Goal: Task Accomplishment & Management: Manage account settings

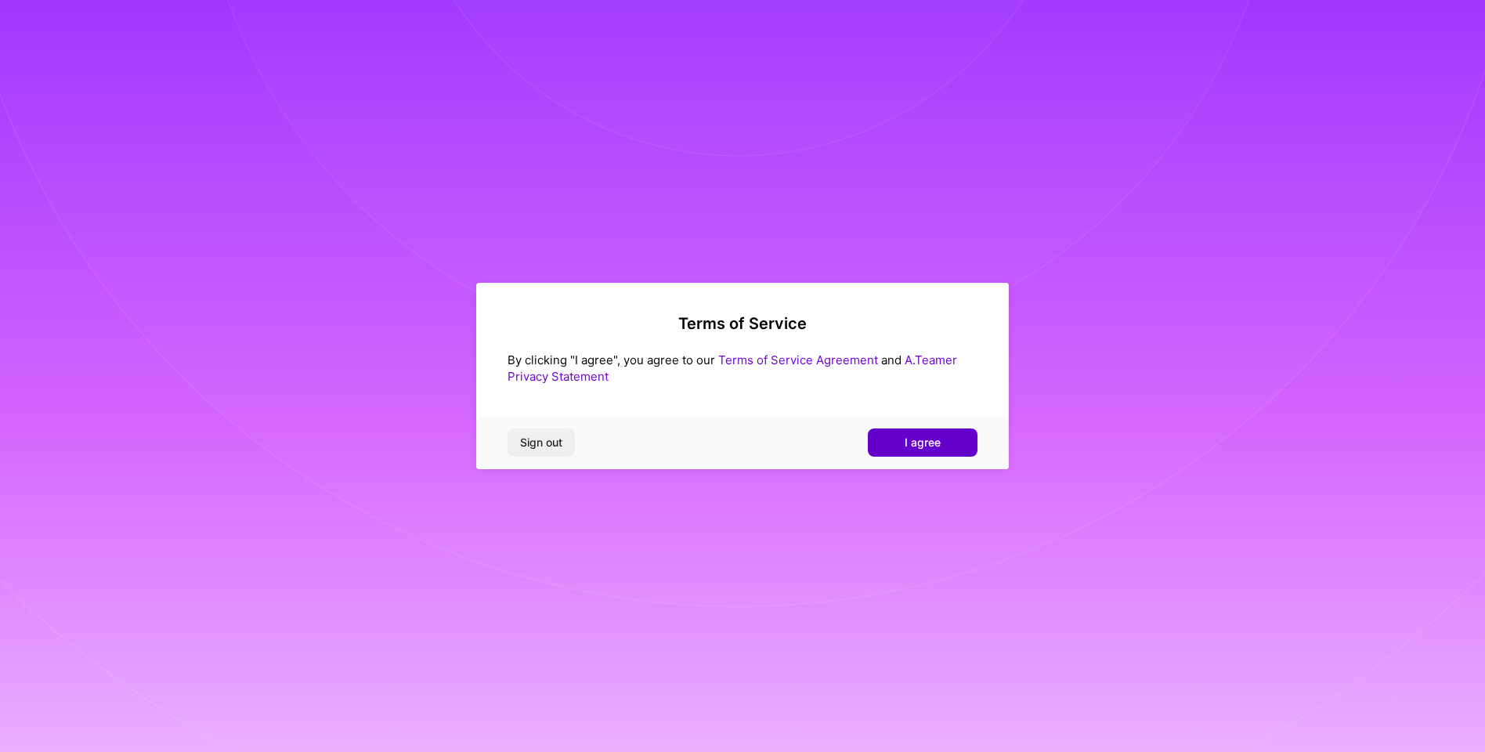
click at [944, 432] on button "I agree" at bounding box center [923, 443] width 110 height 28
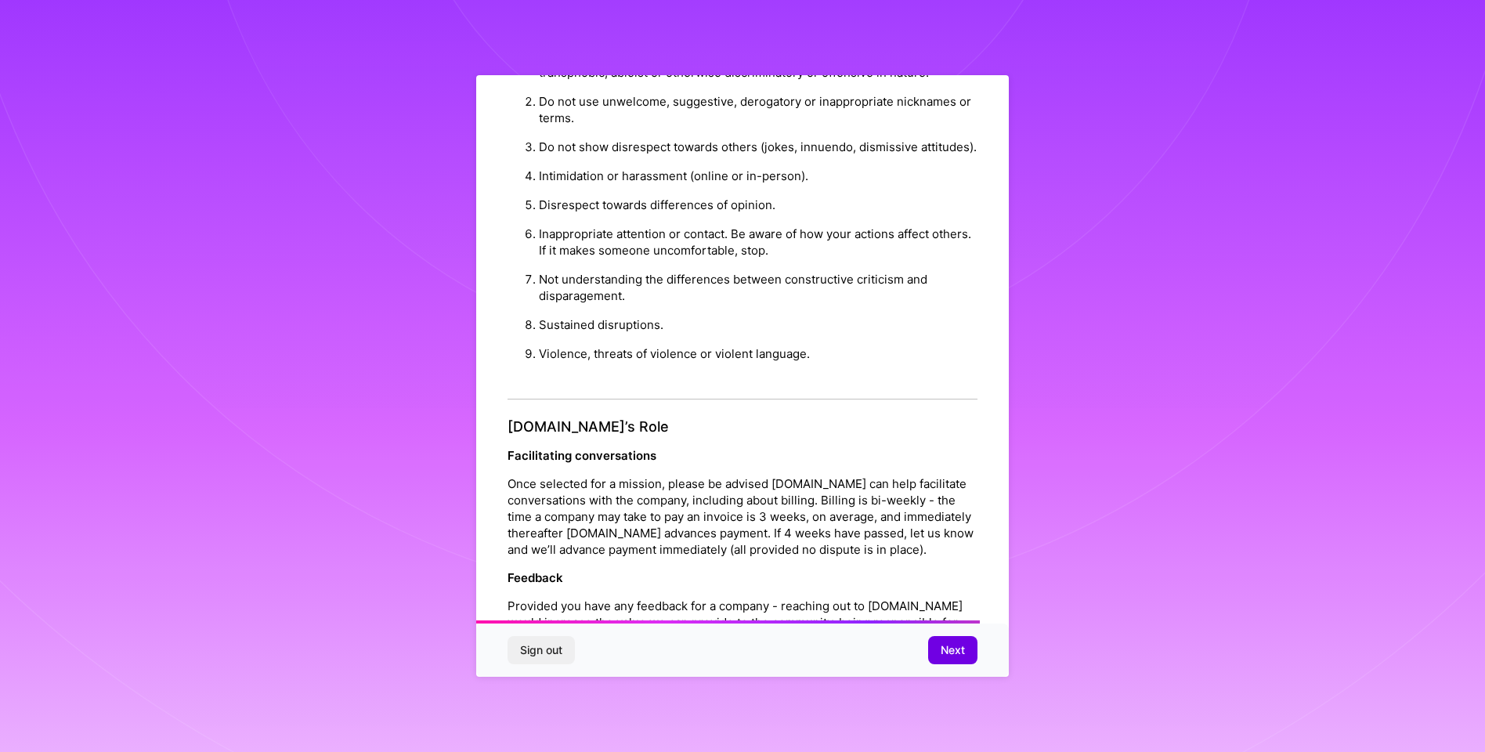
scroll to position [1544, 0]
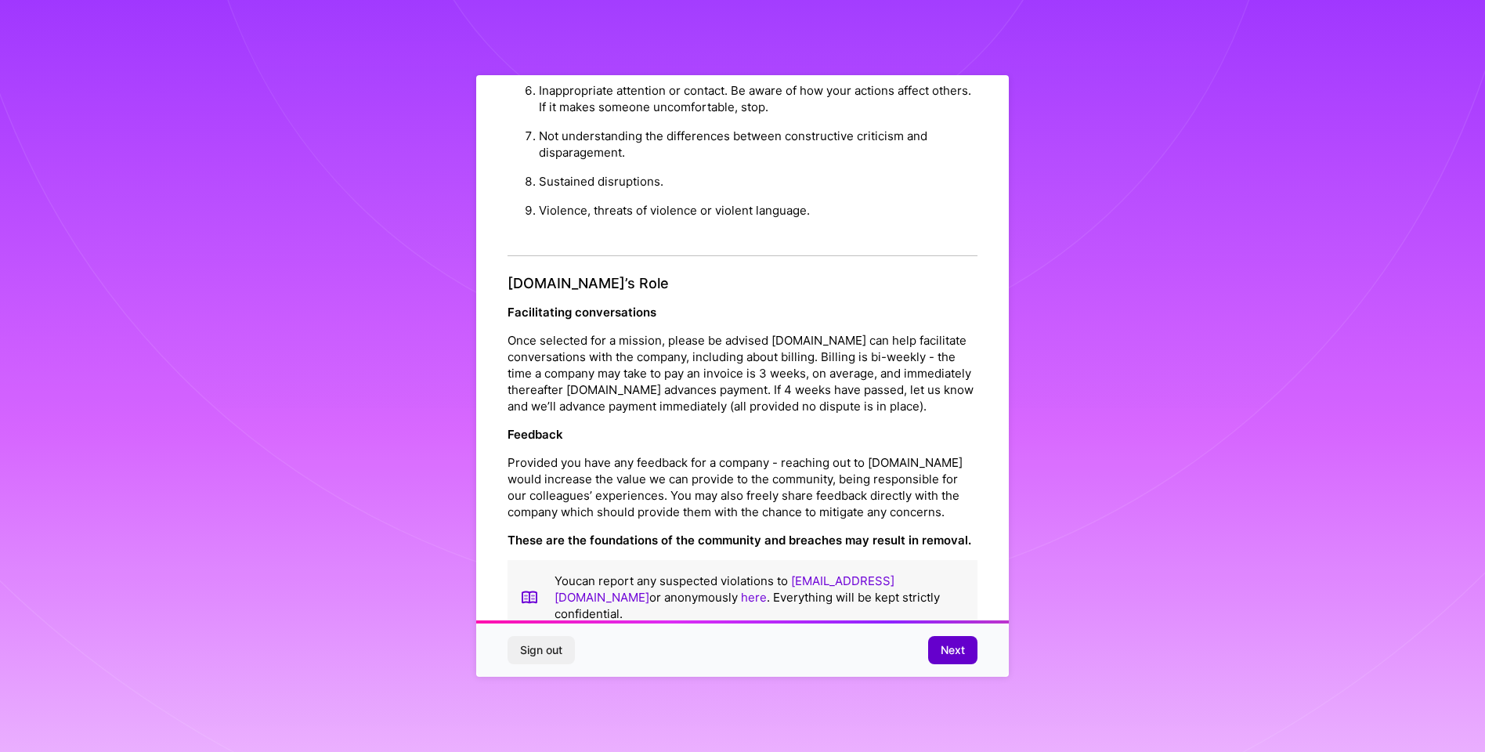
click at [947, 653] on span "Next" at bounding box center [953, 650] width 24 height 16
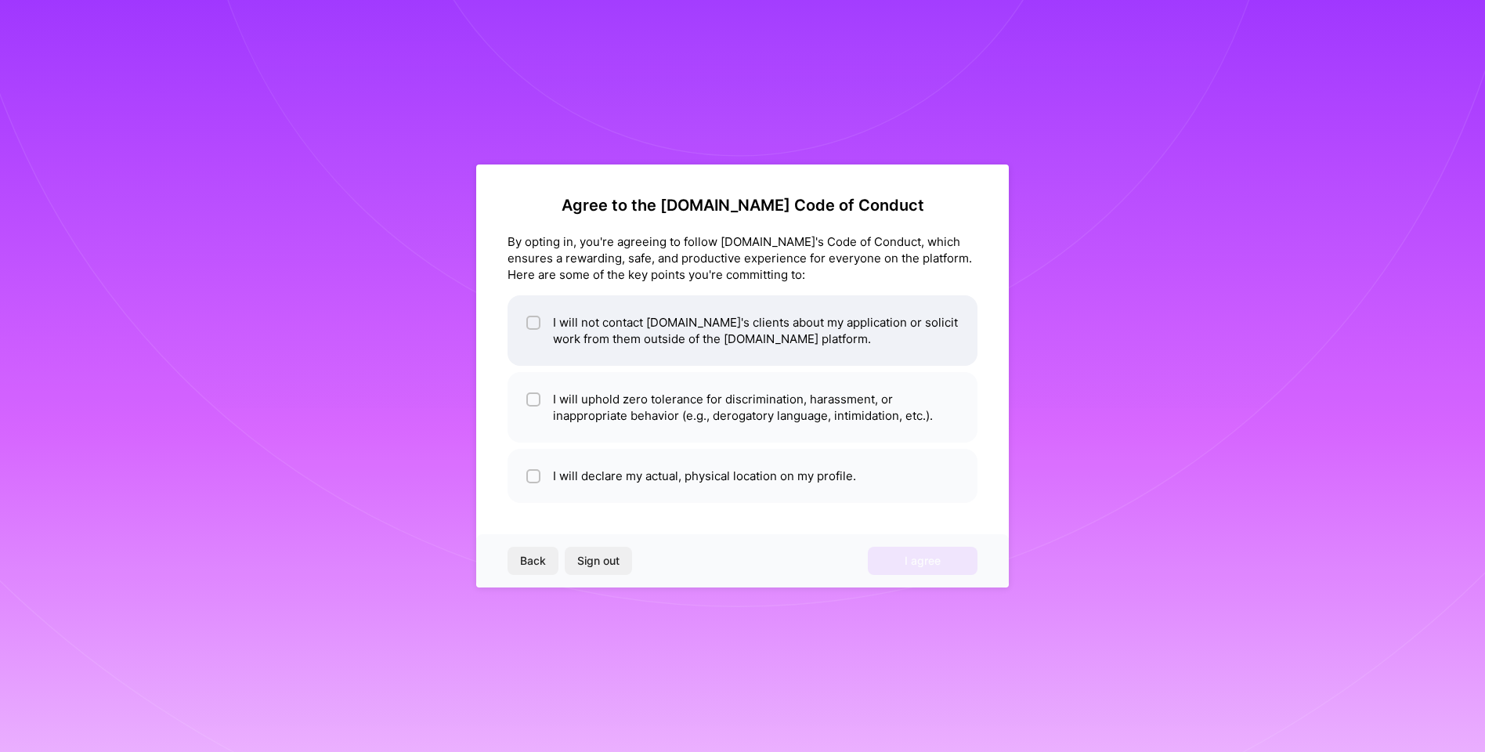
click at [532, 316] on div at bounding box center [533, 323] width 14 height 14
checkbox input "true"
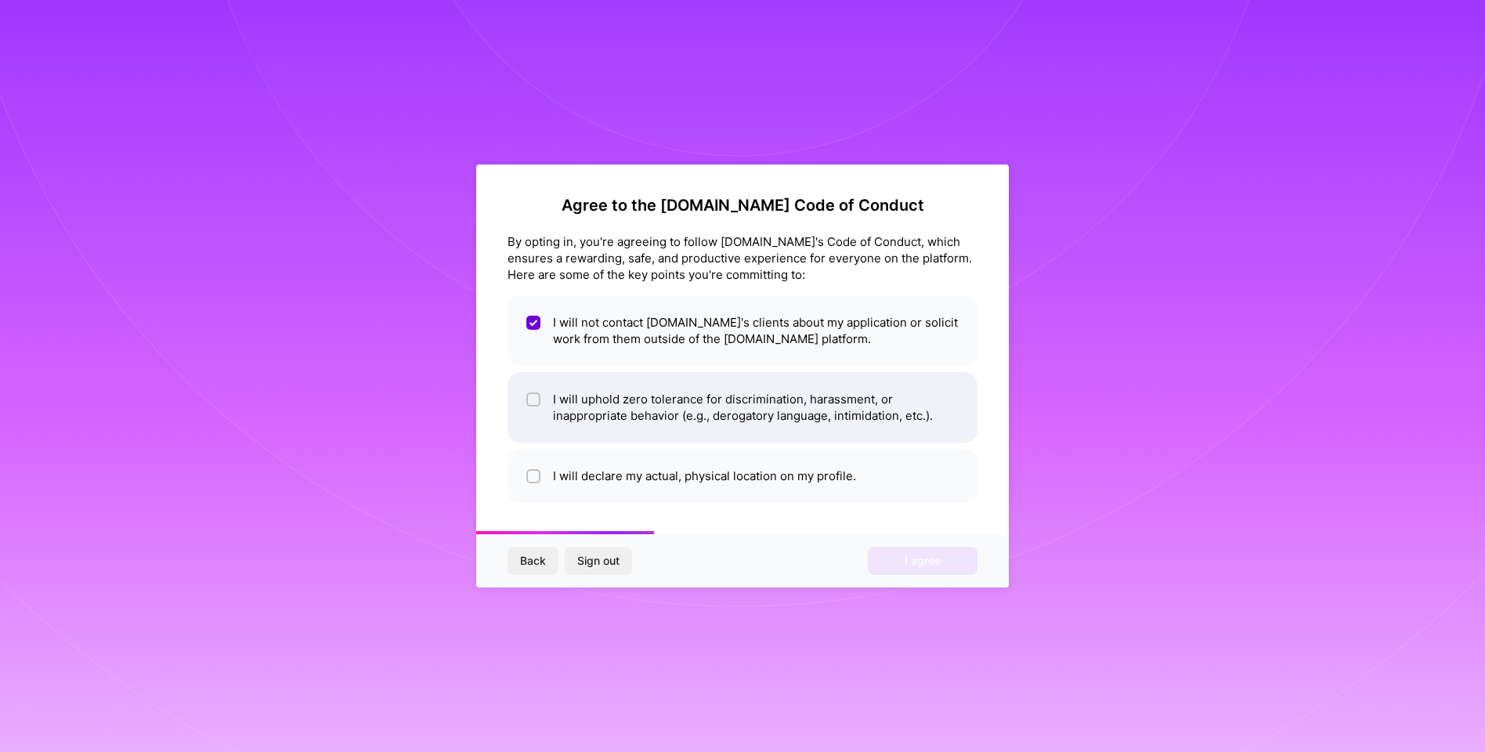
click at [530, 400] on input "checkbox" at bounding box center [535, 400] width 11 height 11
checkbox input "true"
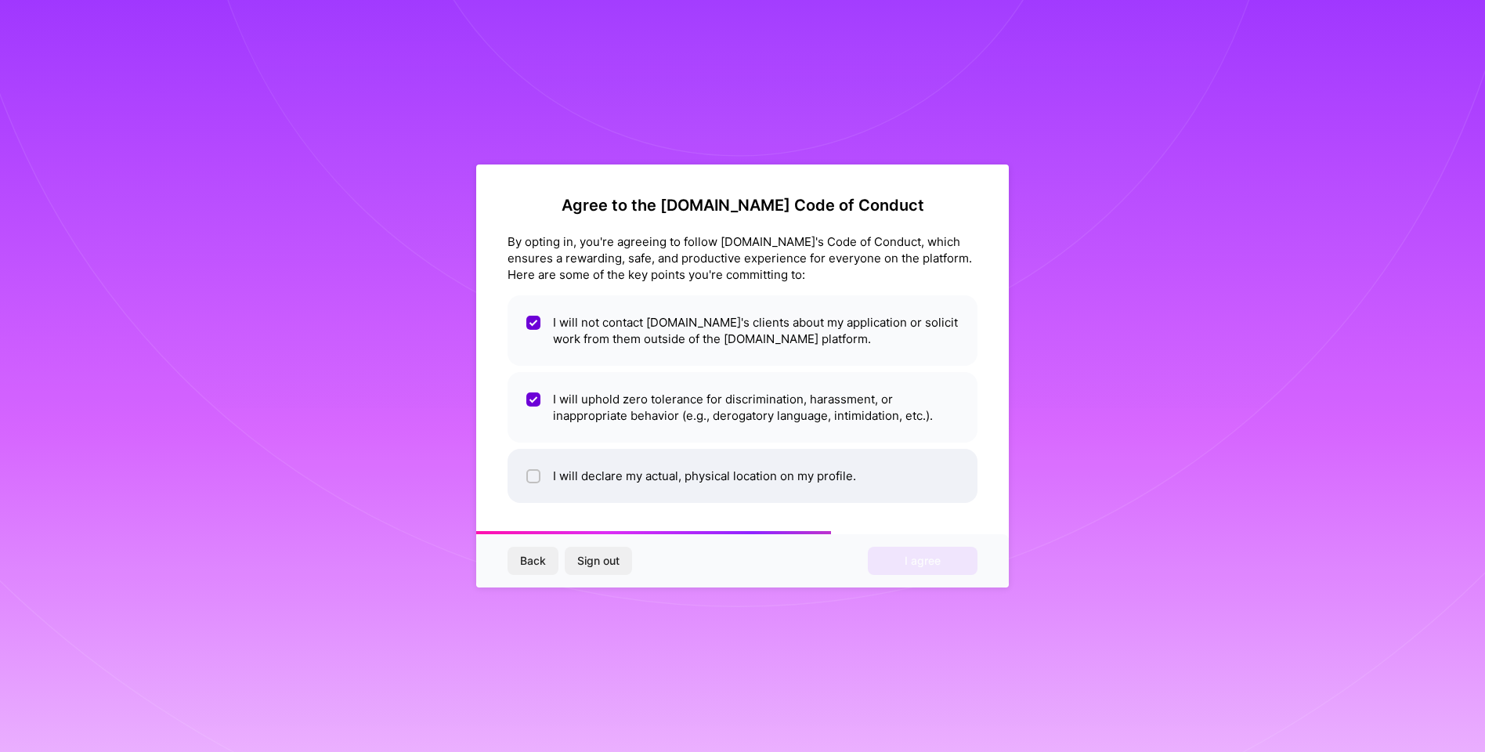
click at [528, 474] on div at bounding box center [533, 476] width 14 height 14
checkbox input "true"
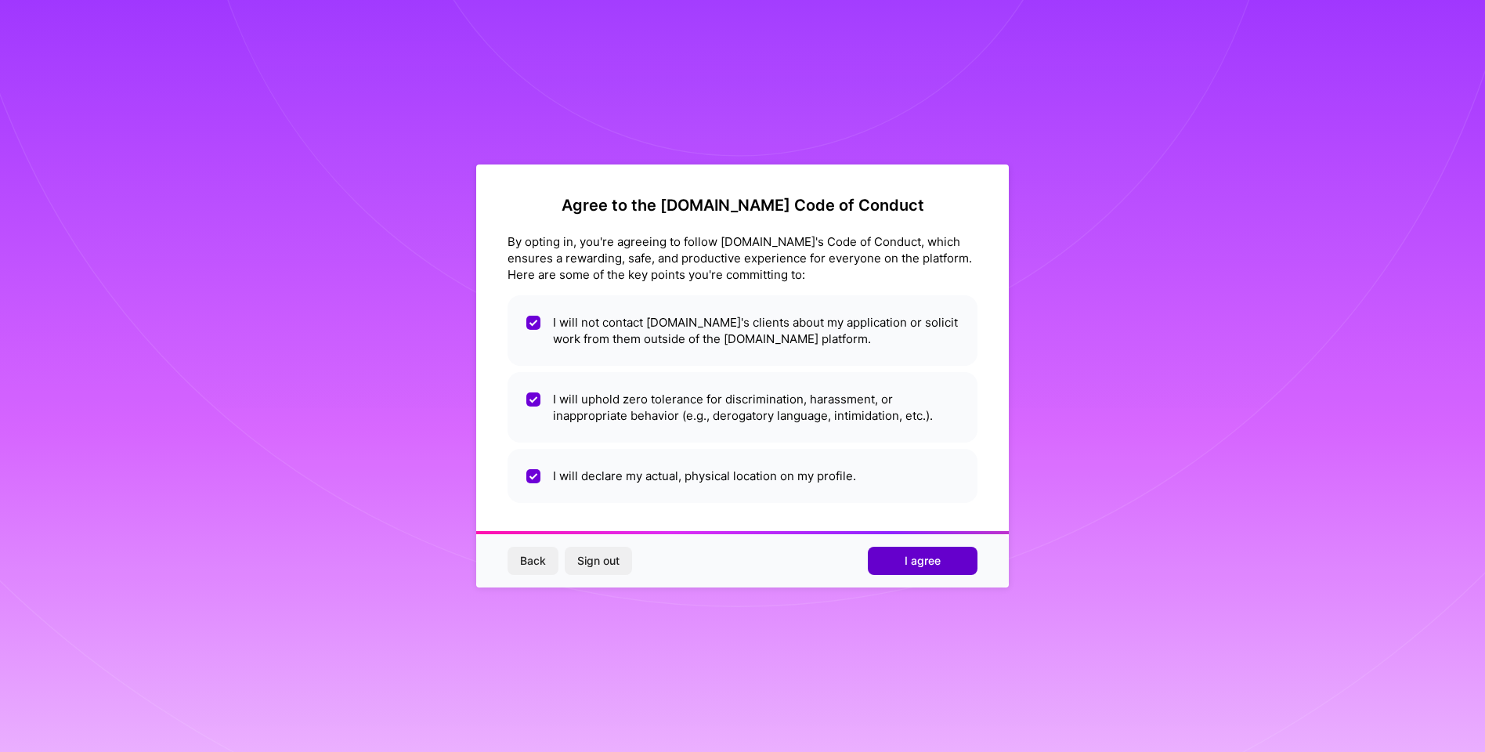
click at [904, 559] on button "I agree" at bounding box center [923, 561] width 110 height 28
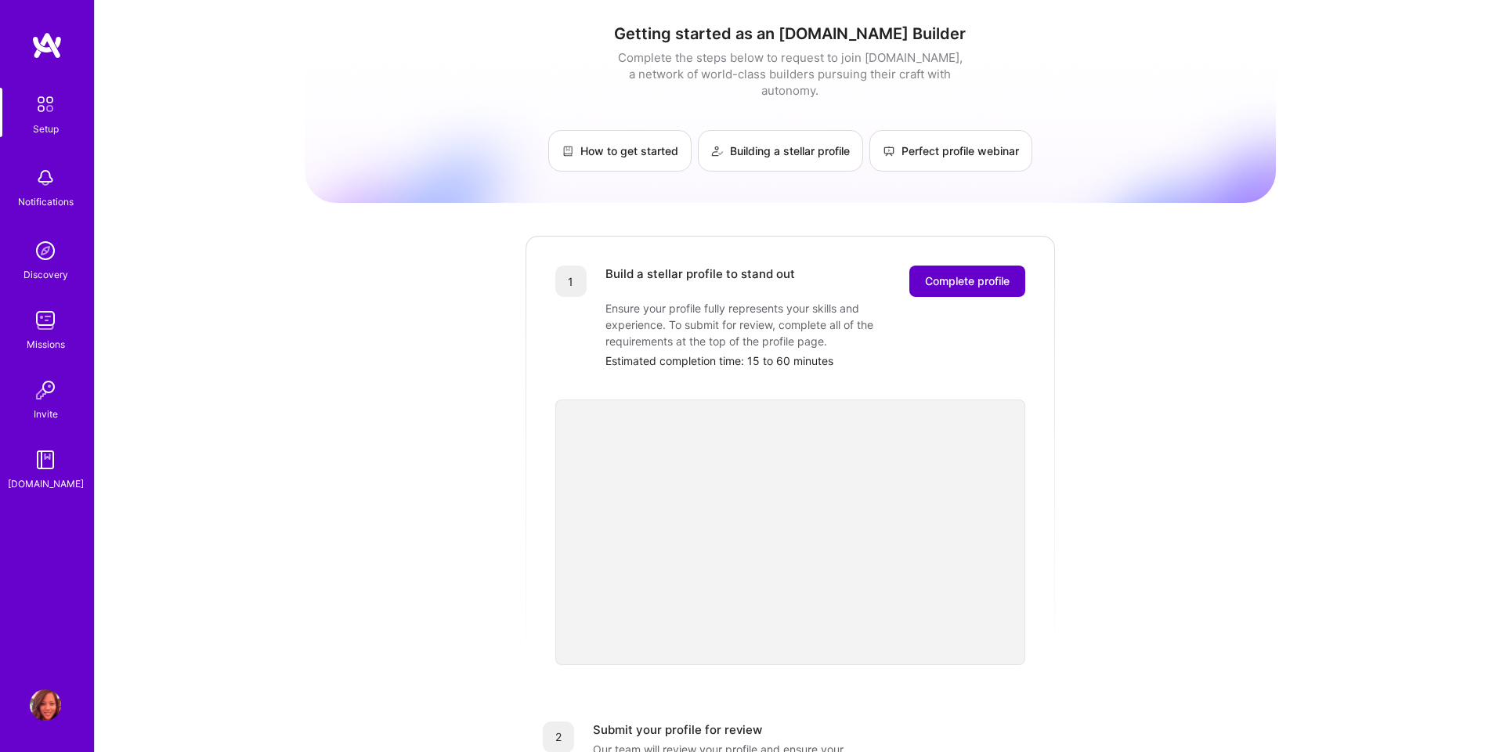
click at [979, 273] on span "Complete profile" at bounding box center [967, 281] width 85 height 16
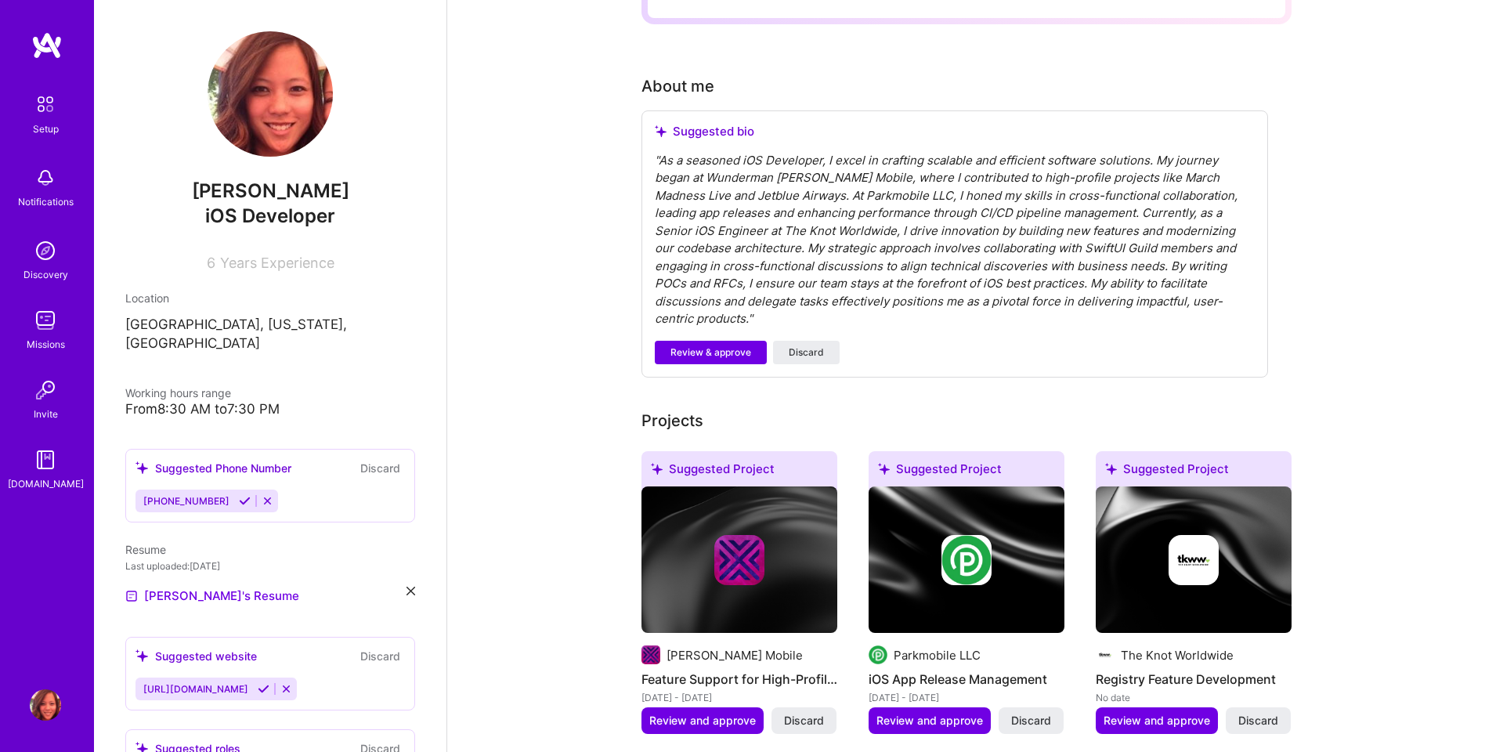
scroll to position [366, 0]
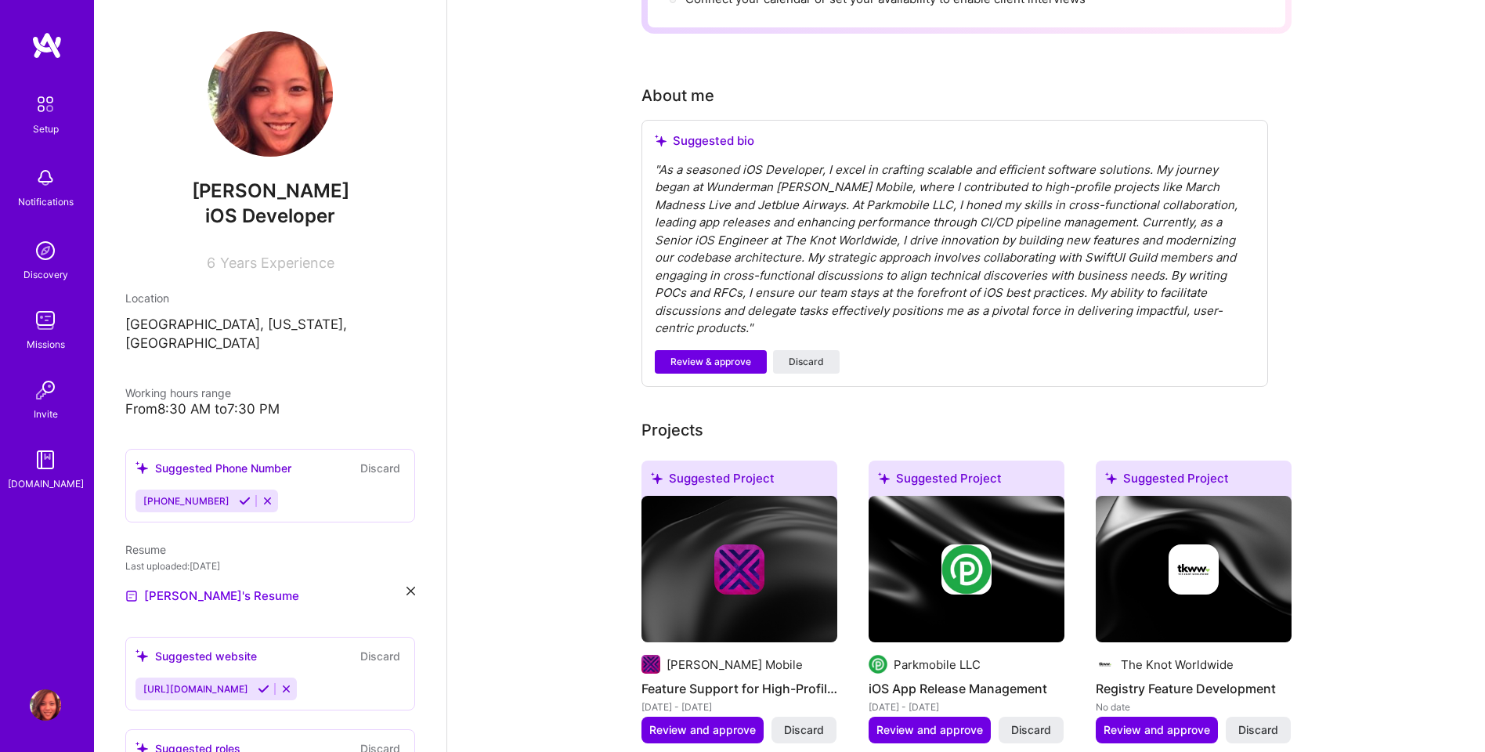
click at [1255, 187] on div "Suggested bio " As a seasoned iOS Developer, I excel in crafting scalable and e…" at bounding box center [955, 253] width 627 height 267
click at [1250, 186] on div "" As a seasoned iOS Developer, I excel in crafting scalable and efficient softw…" at bounding box center [955, 249] width 600 height 176
click at [1240, 184] on div "" As a seasoned iOS Developer, I excel in crafting scalable and efficient softw…" at bounding box center [955, 249] width 600 height 176
click at [1232, 183] on div "" As a seasoned iOS Developer, I excel in crafting scalable and efficient softw…" at bounding box center [955, 249] width 600 height 176
click at [745, 355] on span "Review & approve" at bounding box center [711, 362] width 81 height 14
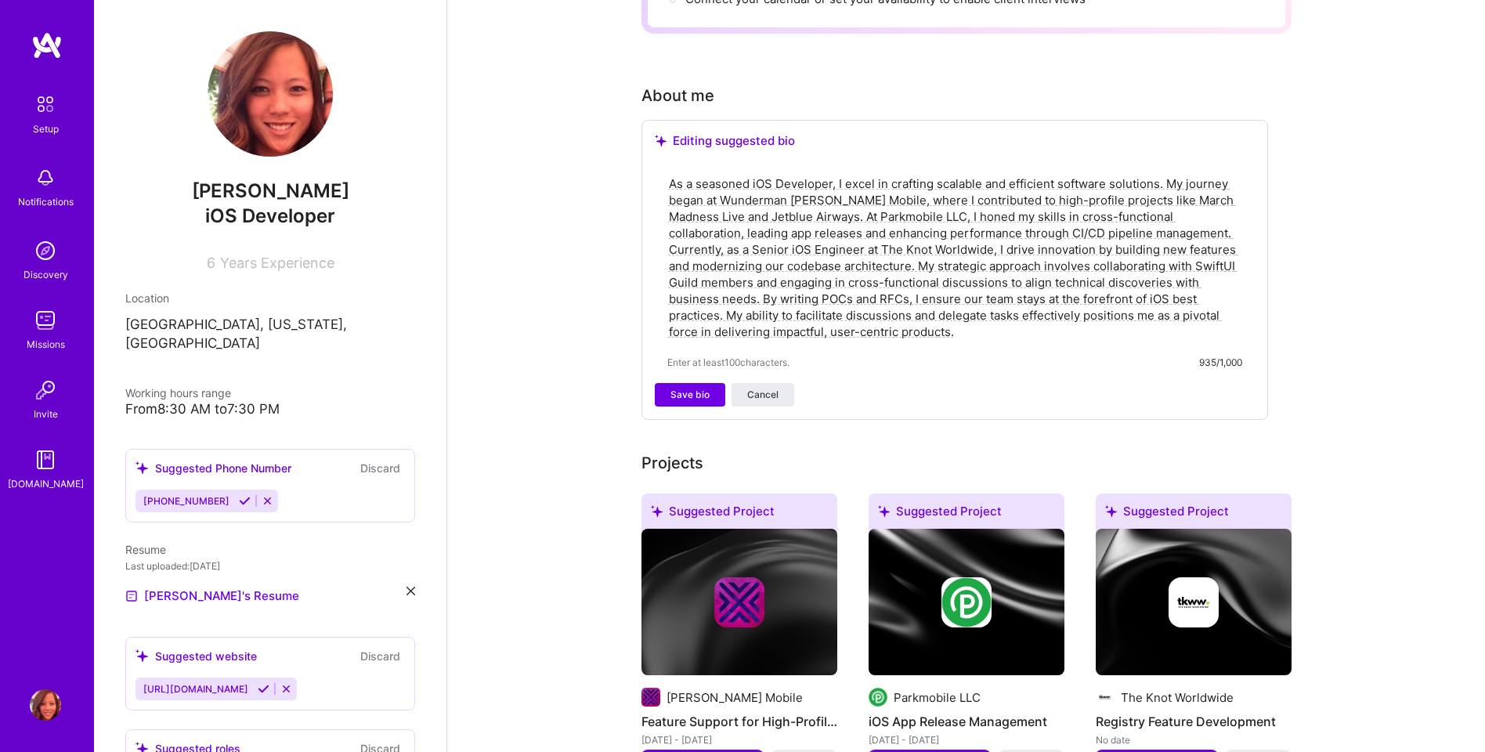
click at [791, 214] on textarea "As a seasoned iOS Developer, I excel in crafting scalable and efficient softwar…" at bounding box center [955, 258] width 575 height 168
drag, startPoint x: 896, startPoint y: 262, endPoint x: 770, endPoint y: 259, distance: 126.2
click at [770, 259] on textarea "As a seasoned iOS Developer, I excel in crafting scalable and efficient softwar…" at bounding box center [955, 258] width 575 height 168
drag, startPoint x: 1223, startPoint y: 262, endPoint x: 1070, endPoint y: 266, distance: 152.8
click at [1070, 266] on textarea "As a seasoned iOS Developer, I excel in crafting scalable and efficient softwar…" at bounding box center [955, 258] width 575 height 168
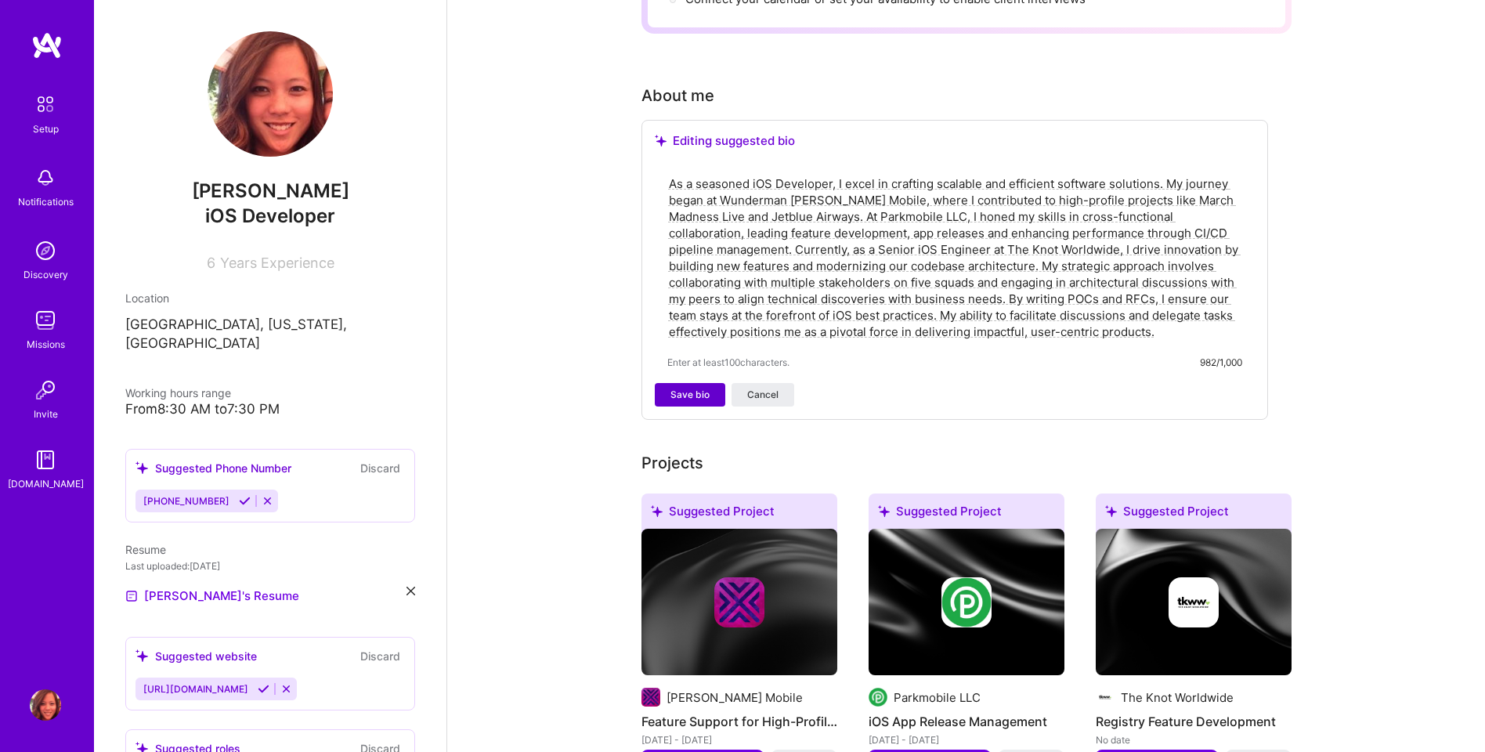
type textarea "As a seasoned iOS Developer, I excel in crafting scalable and efficient softwar…"
click at [704, 388] on span "Save bio" at bounding box center [690, 395] width 39 height 14
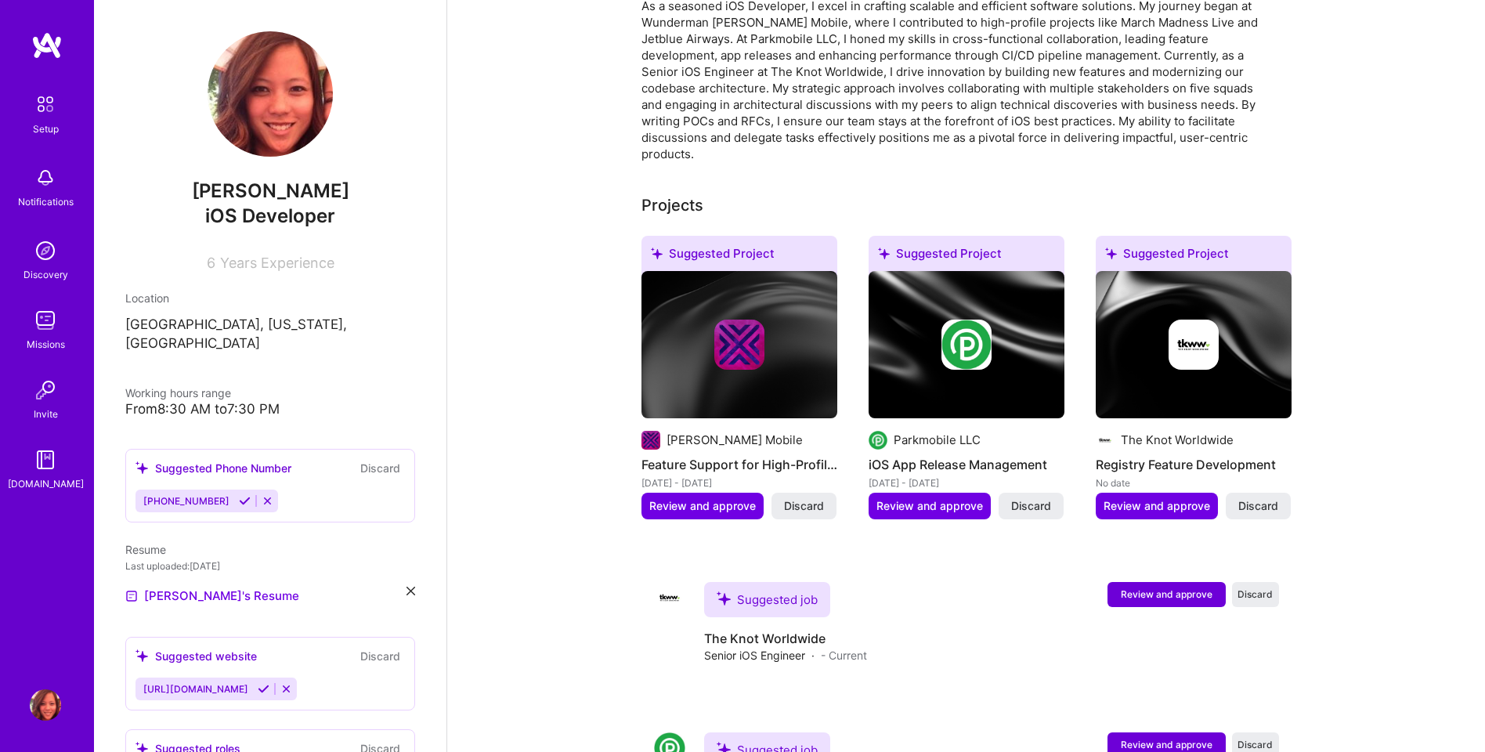
scroll to position [467, 0]
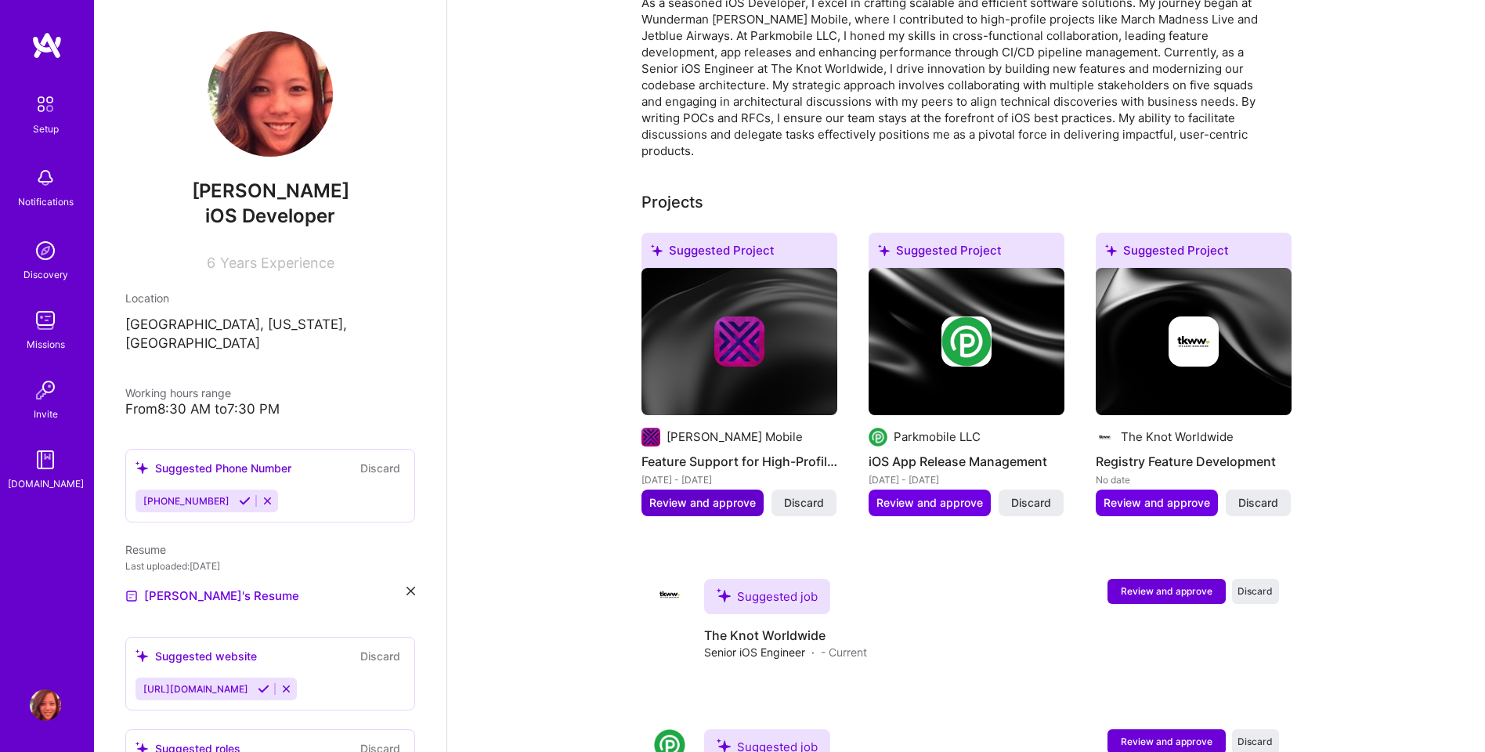
click at [664, 495] on span "Review and approve" at bounding box center [702, 503] width 107 height 16
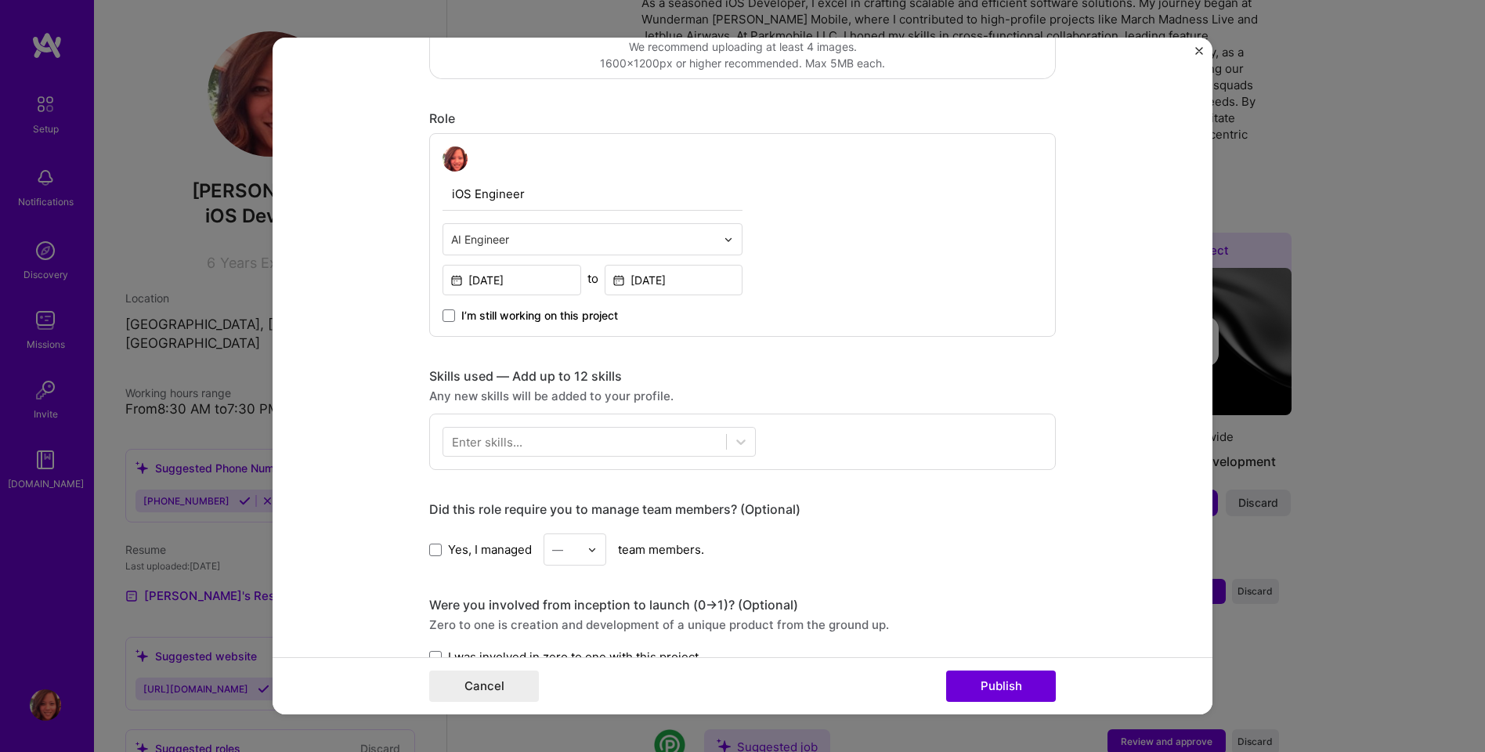
scroll to position [454, 0]
click at [1026, 686] on button "Publish" at bounding box center [1001, 686] width 110 height 31
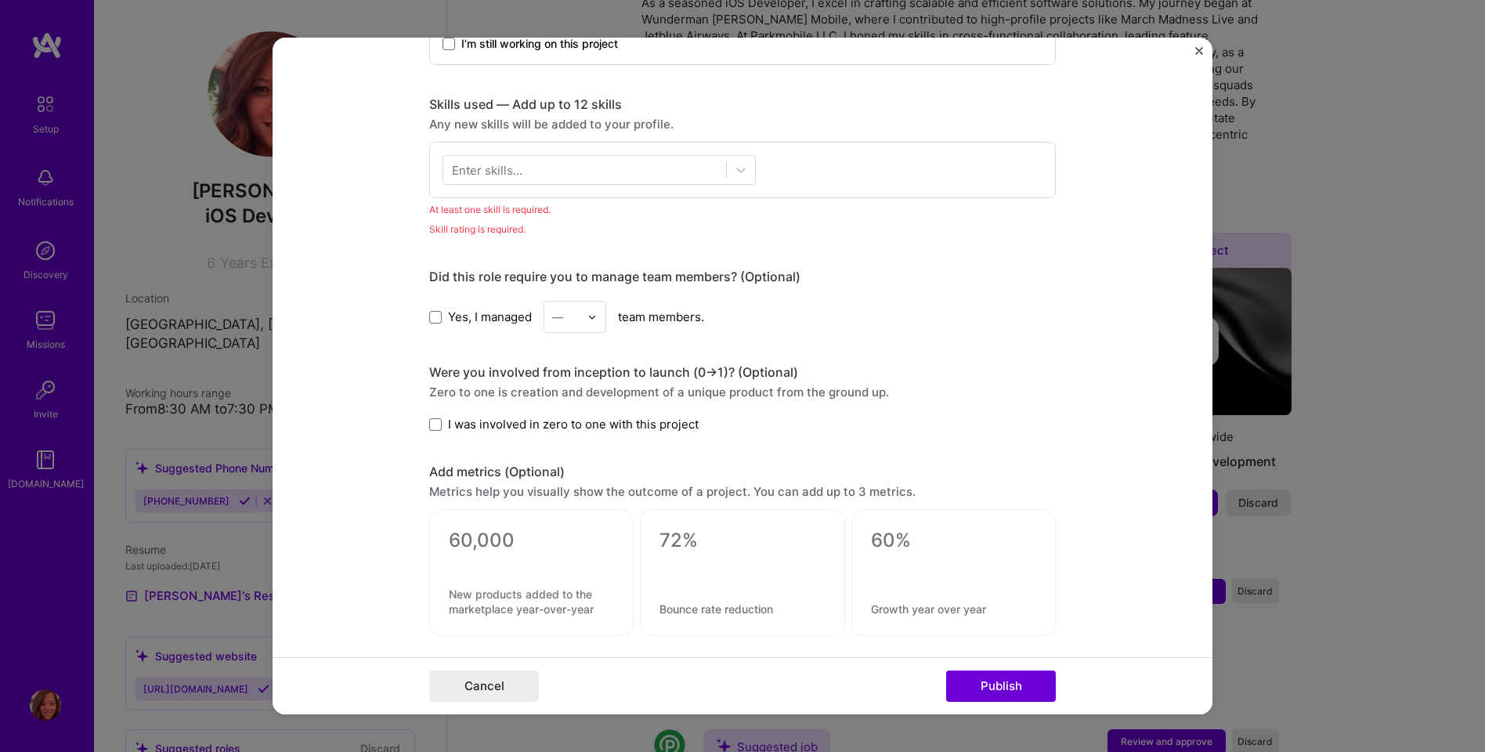
scroll to position [710, 0]
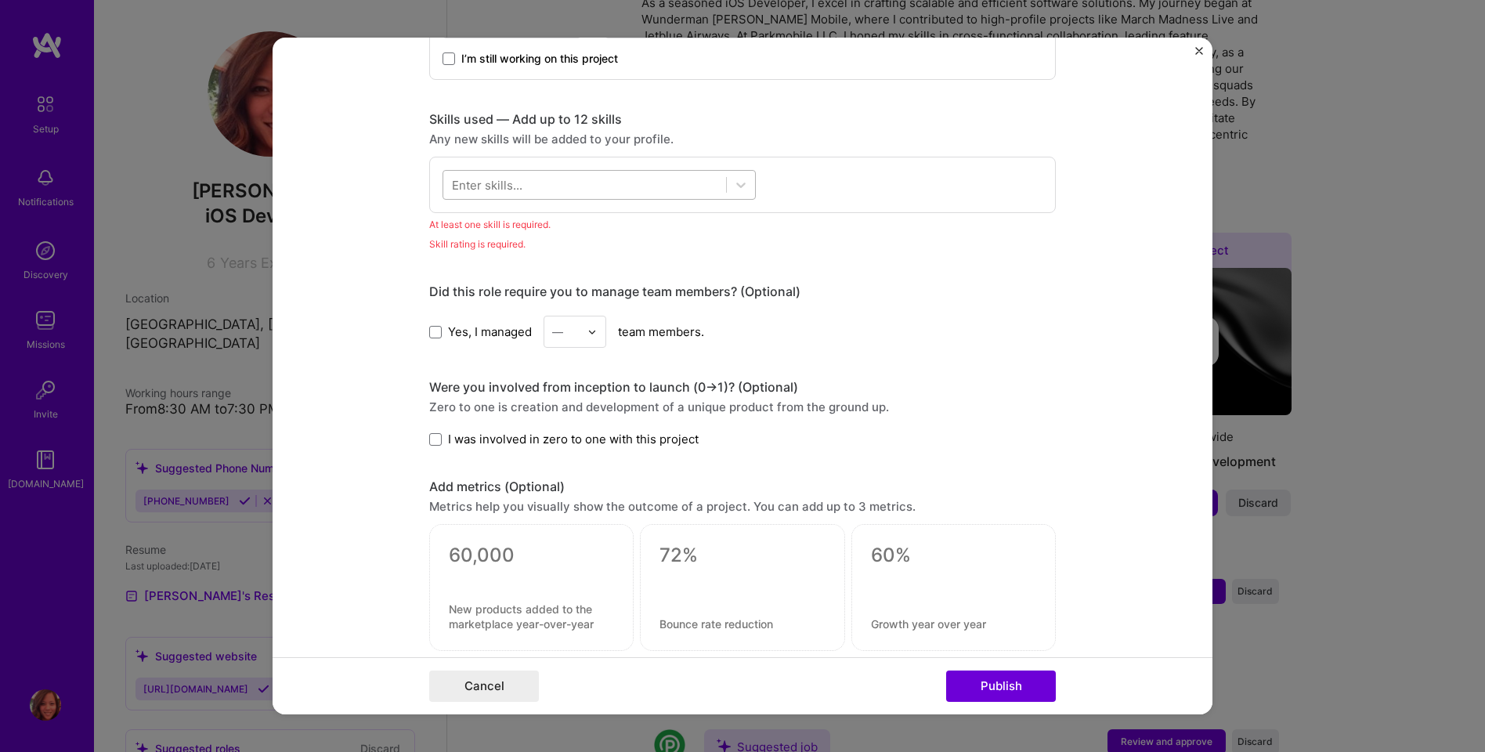
click at [589, 183] on div at bounding box center [584, 185] width 283 height 26
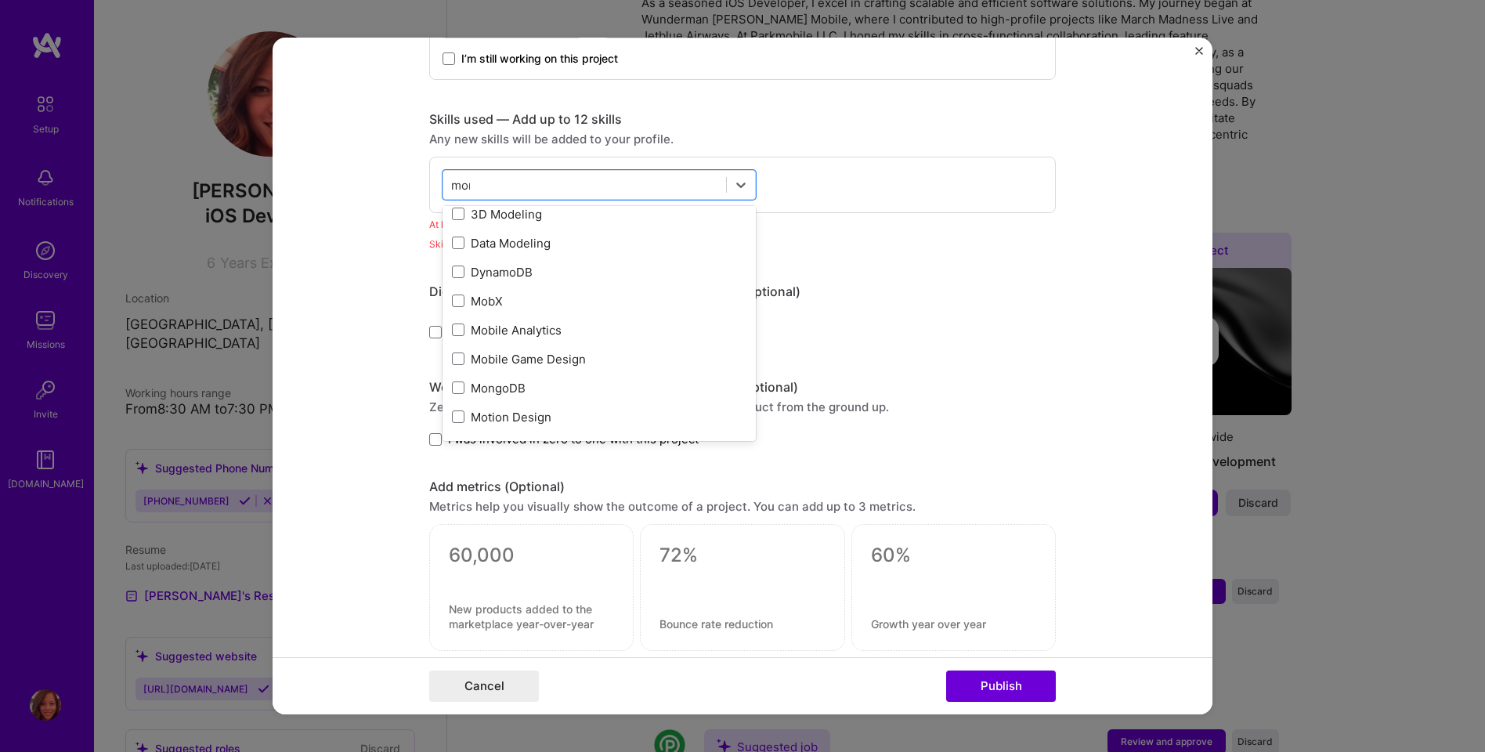
scroll to position [0, 0]
type input "m"
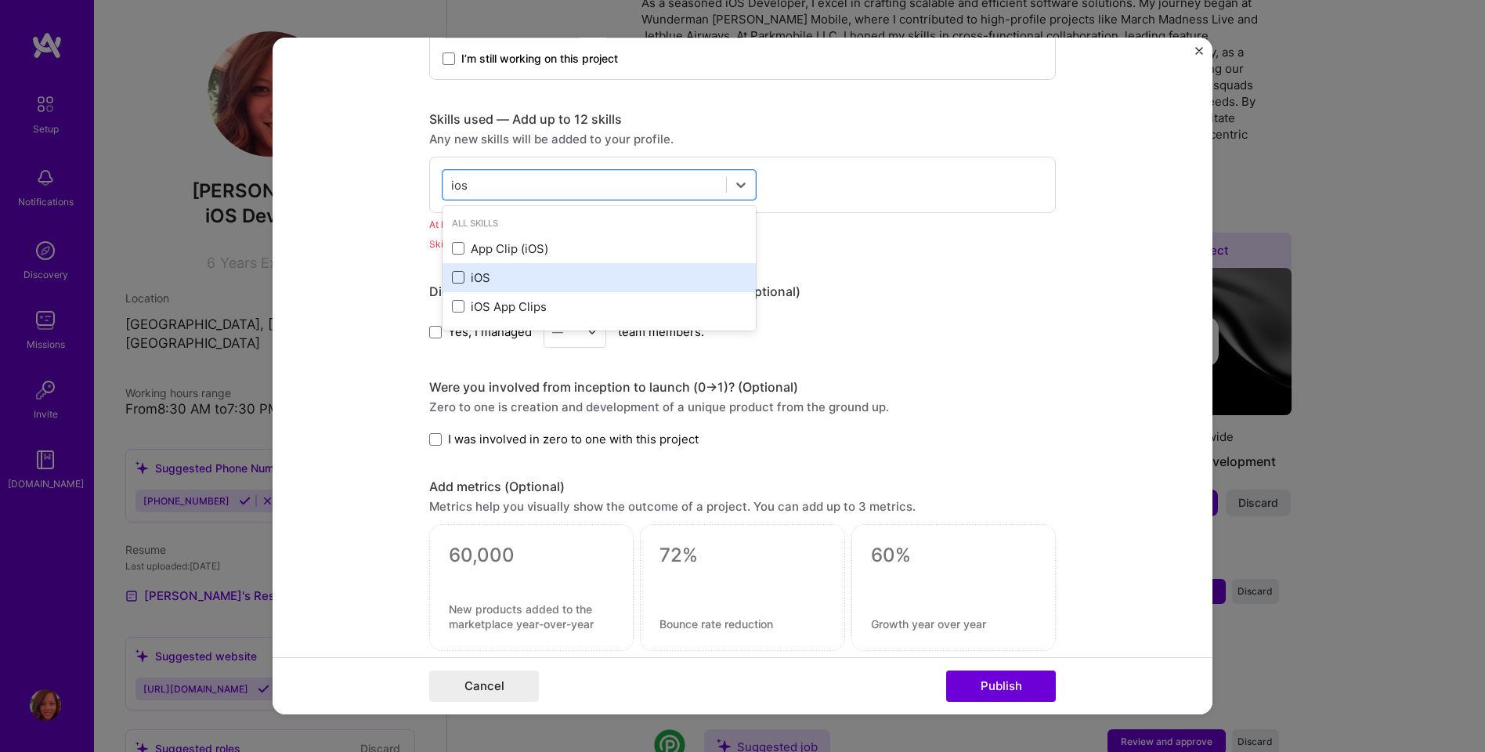
click at [461, 276] on span at bounding box center [458, 277] width 13 height 13
click at [0, 0] on input "checkbox" at bounding box center [0, 0] width 0 height 0
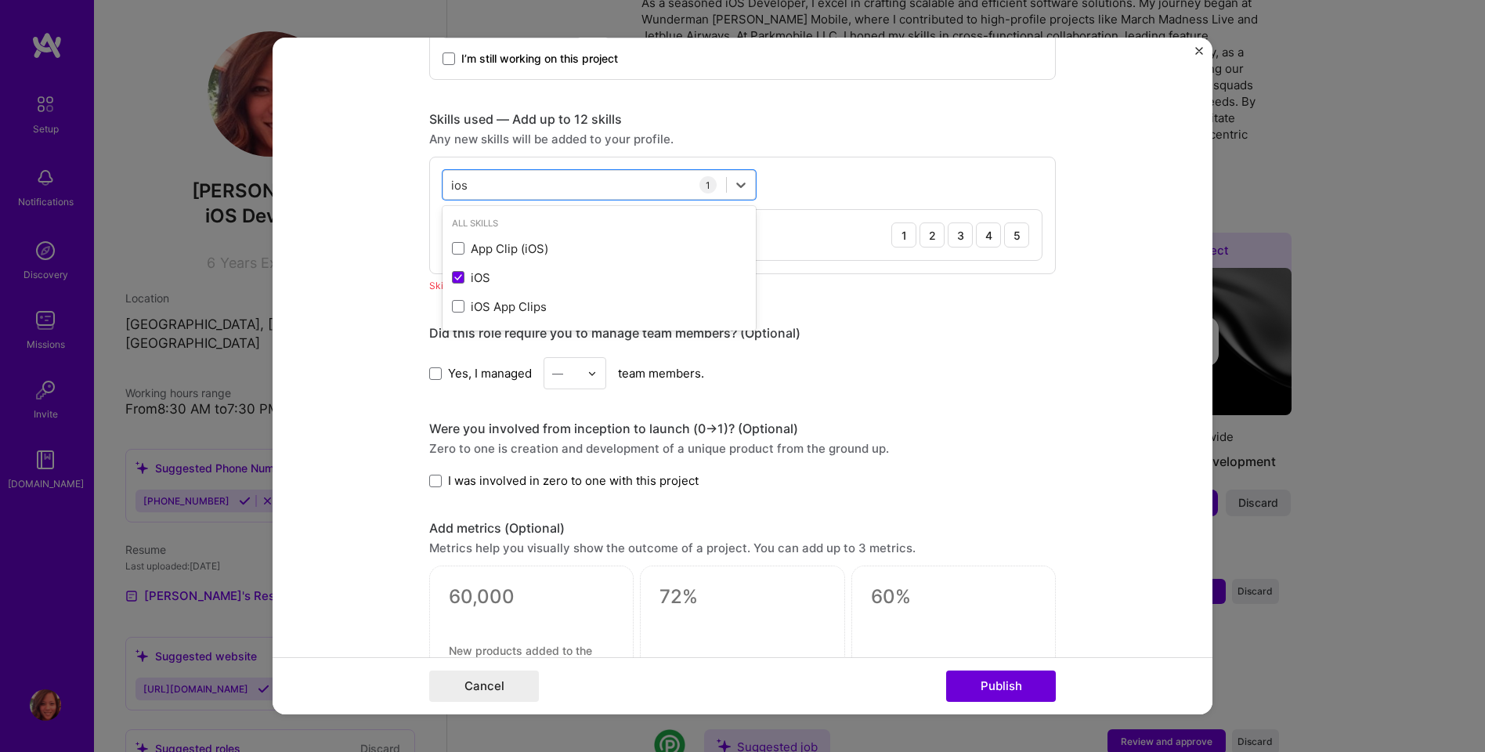
type input "ios"
click at [390, 280] on form "Editing suggested project This project is suggested based on your LinkedIn, res…" at bounding box center [743, 376] width 940 height 677
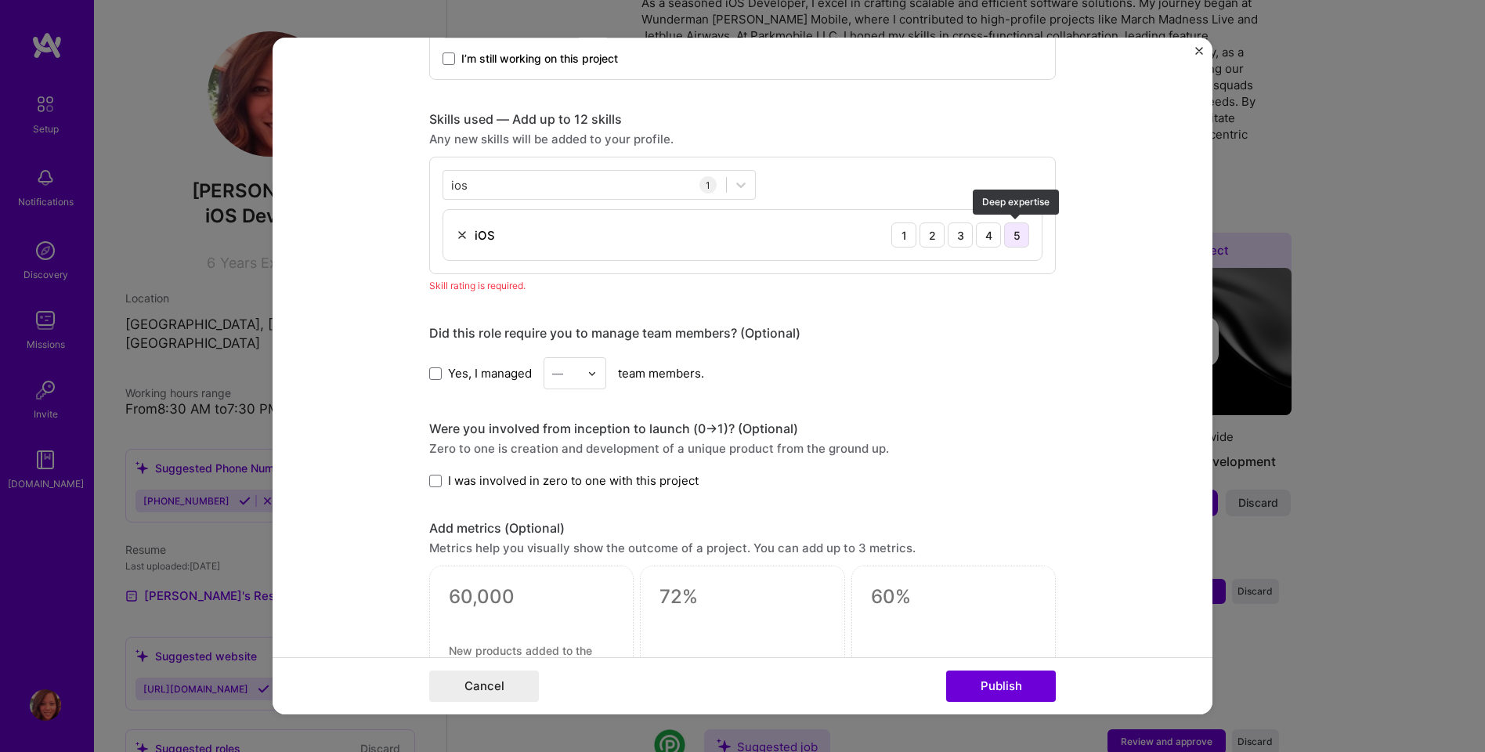
click at [1023, 238] on div "5" at bounding box center [1016, 235] width 25 height 25
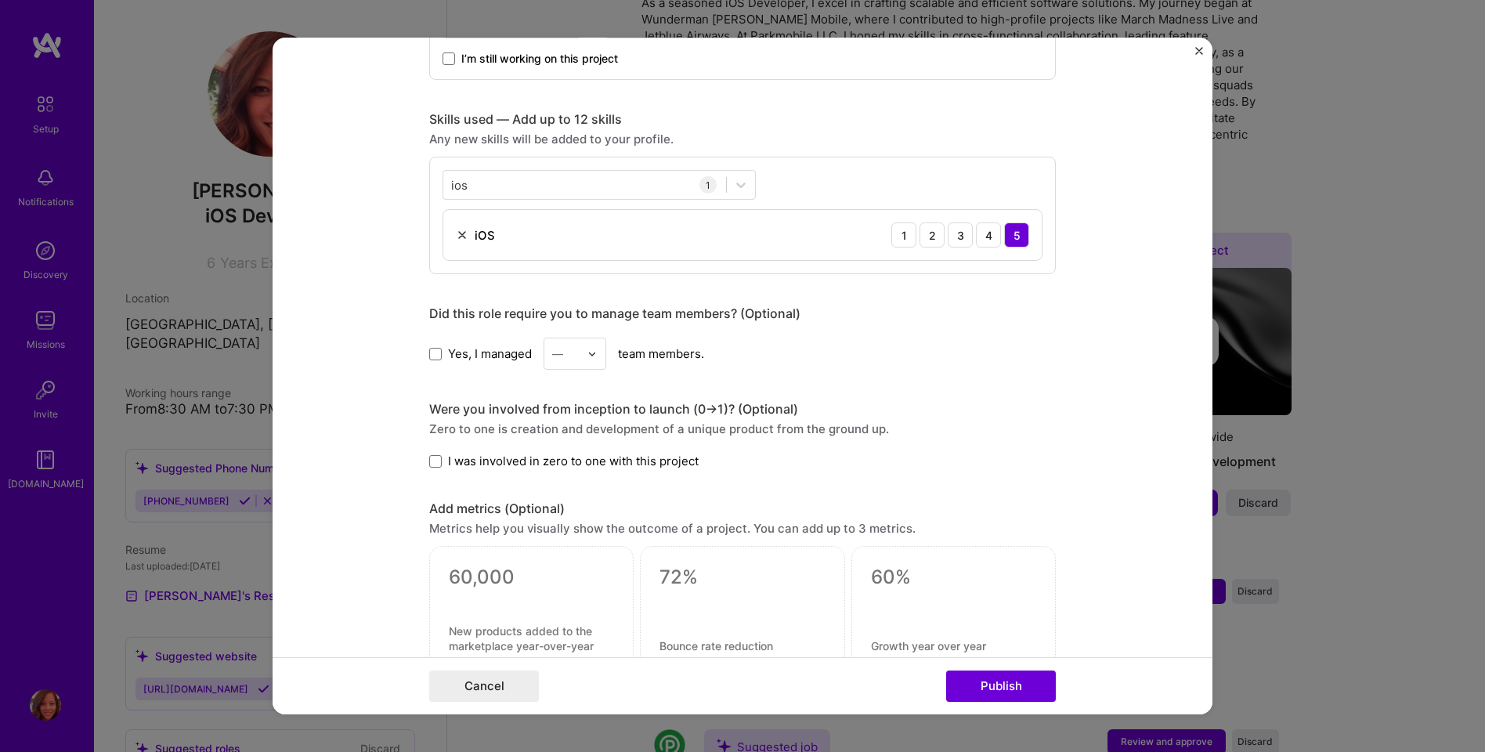
click at [591, 345] on div at bounding box center [597, 353] width 18 height 31
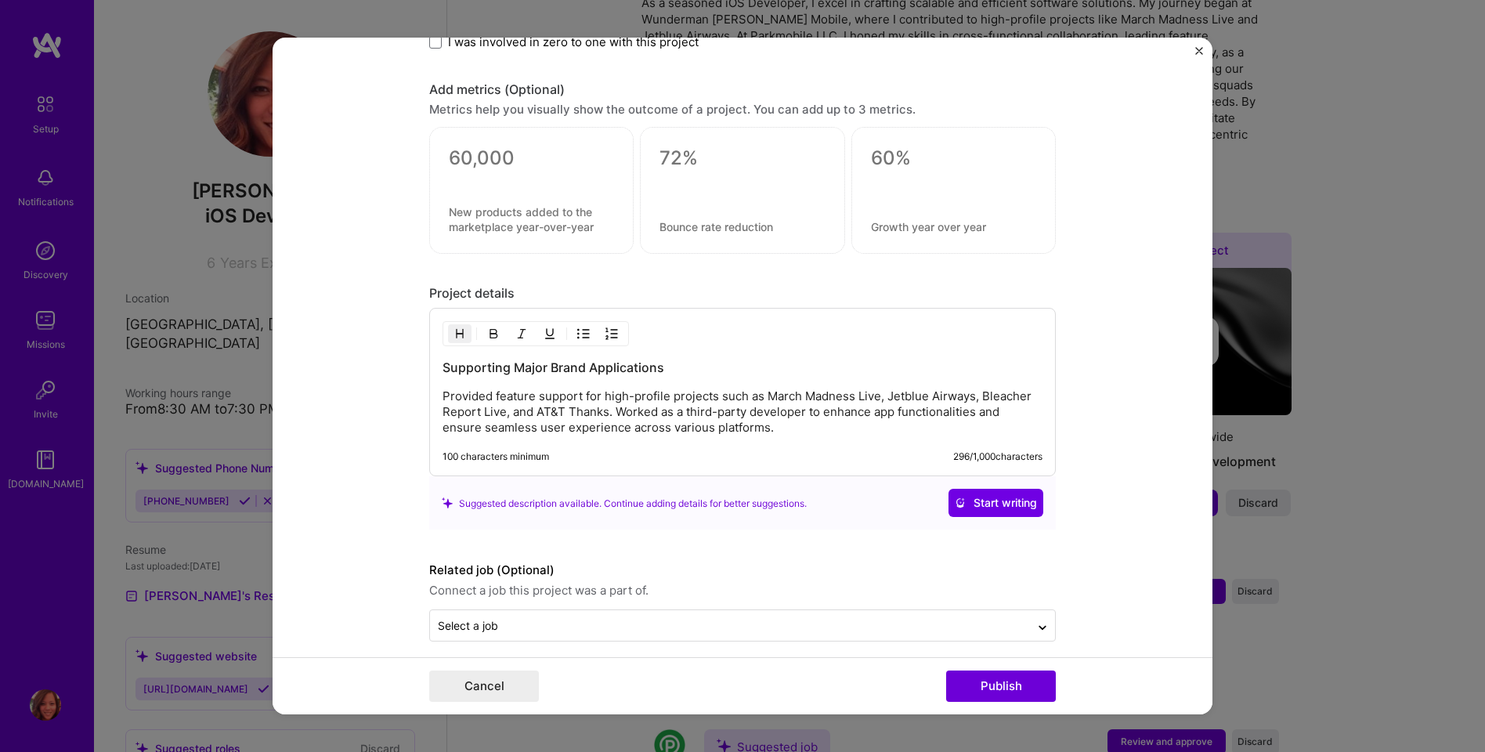
scroll to position [1131, 0]
